Goal: Information Seeking & Learning: Learn about a topic

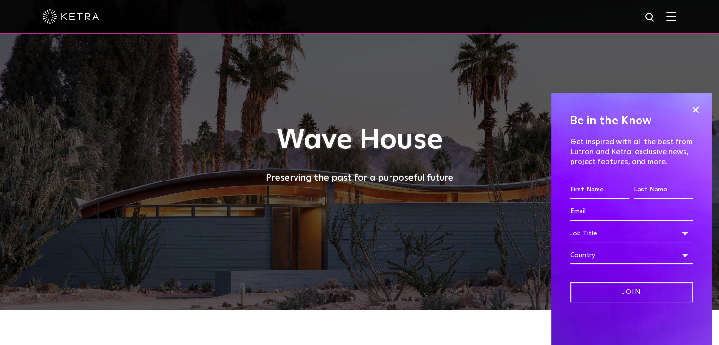
click at [676, 19] on img at bounding box center [671, 16] width 10 height 9
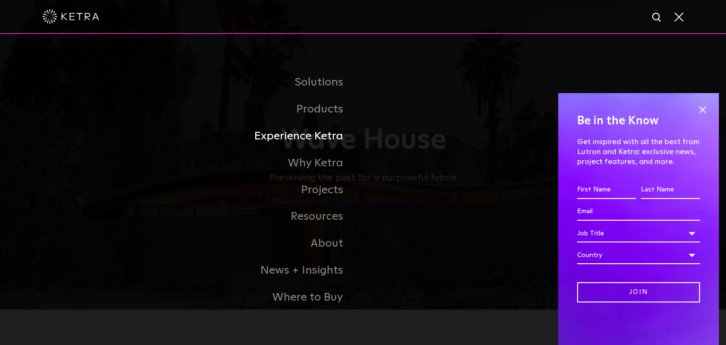
click at [299, 133] on link "Experience Ketra" at bounding box center [245, 136] width 236 height 27
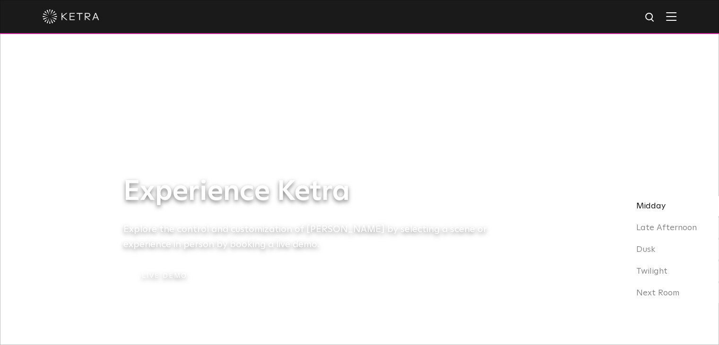
click at [647, 206] on span "Midday" at bounding box center [650, 206] width 29 height 9
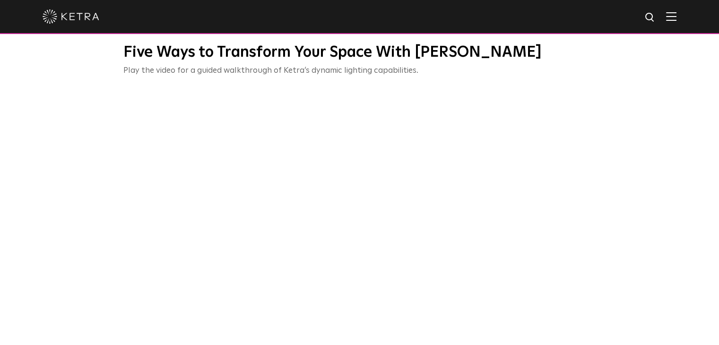
scroll to position [378, 0]
